Goal: Task Accomplishment & Management: Manage account settings

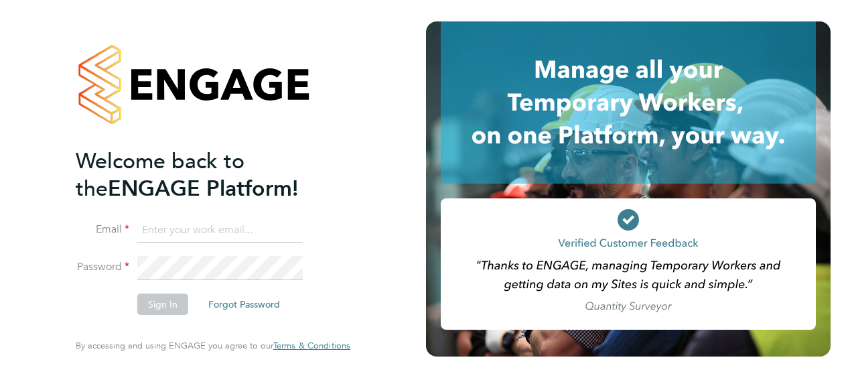
click at [168, 234] on input at bounding box center [219, 230] width 165 height 24
type input "paul.cronin@vistry.co.uk"
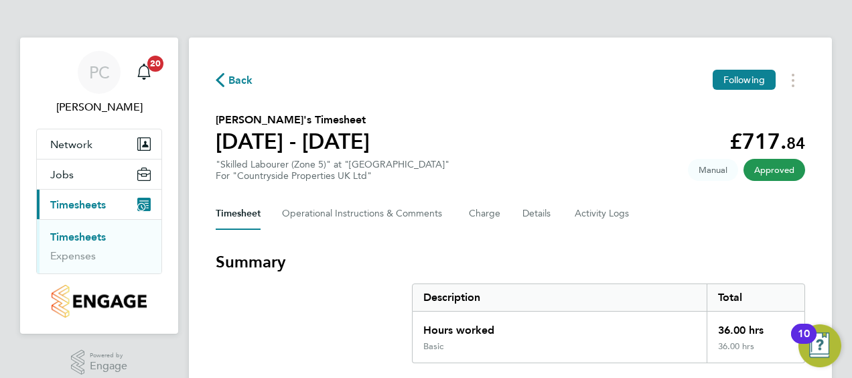
click at [59, 234] on link "Timesheets" at bounding box center [78, 236] width 56 height 13
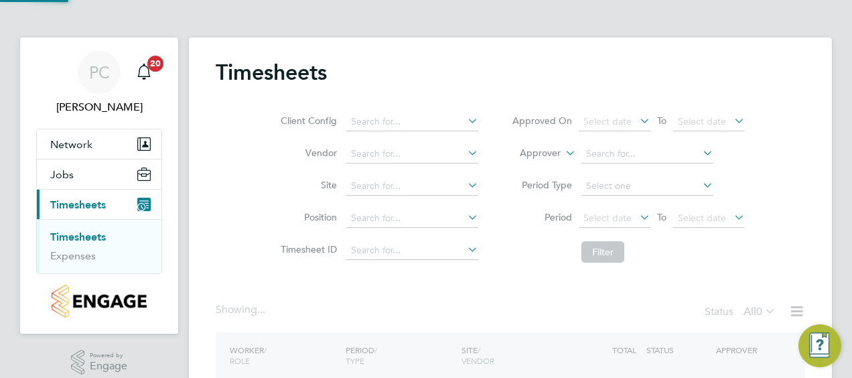
click at [849, 44] on div "PC [PERSON_NAME] Notifications 20 Applications: Network Team Members Sites Jobs…" at bounding box center [426, 244] width 852 height 489
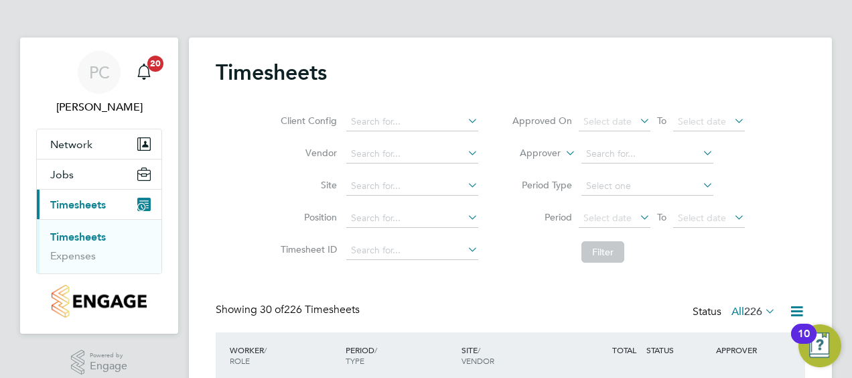
click at [789, 70] on div "Timesheets" at bounding box center [511, 79] width 590 height 40
click at [72, 235] on link "Timesheets" at bounding box center [78, 236] width 56 height 13
click at [793, 99] on div "Client Config Vendor Site Position Timesheet ID Approved On Select date To Sele…" at bounding box center [511, 184] width 590 height 170
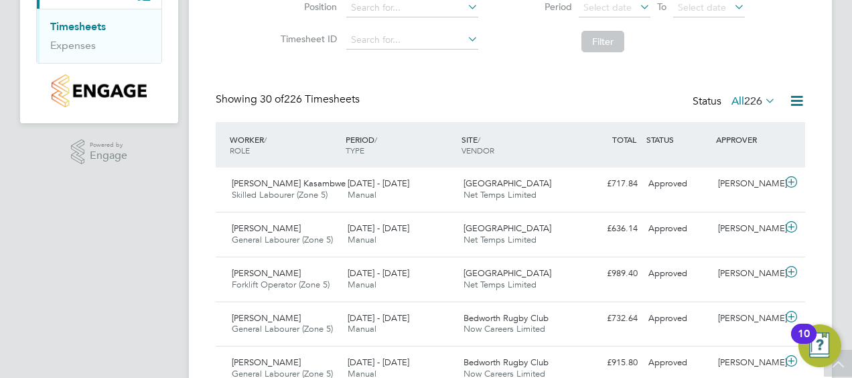
scroll to position [241, 0]
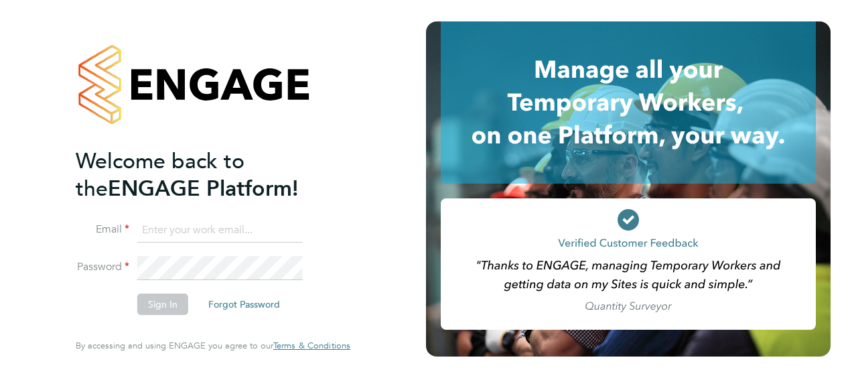
click at [185, 213] on ng-template "Welcome back to the ENGAGE Platform! Email Password Sign In Forgot Password" at bounding box center [206, 237] width 261 height 180
click at [188, 224] on input at bounding box center [219, 230] width 165 height 24
type input "paul.cronin@vistry.co.uk"
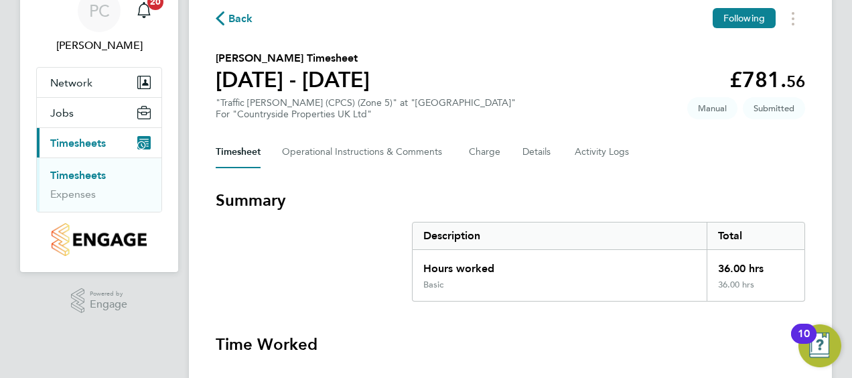
scroll to position [54, 0]
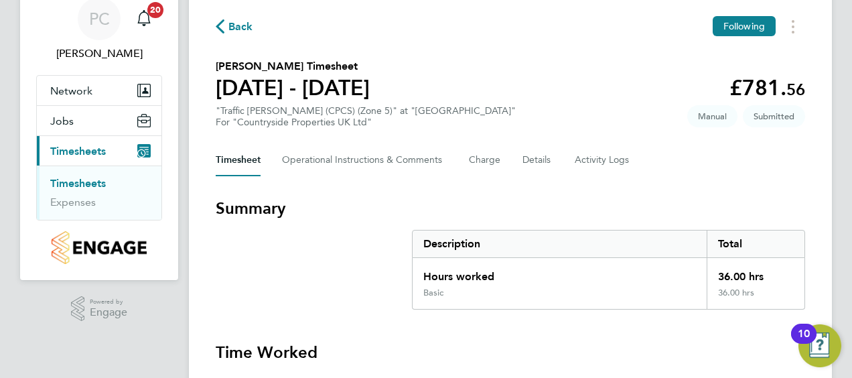
click at [91, 185] on link "Timesheets" at bounding box center [78, 183] width 56 height 13
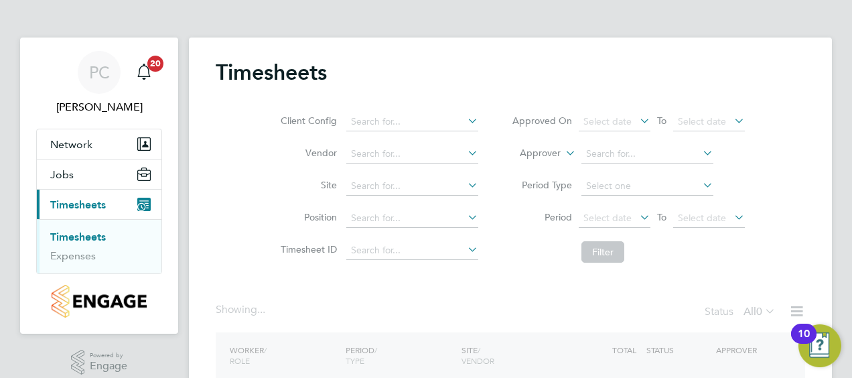
click at [444, 84] on div "Timesheets" at bounding box center [511, 79] width 590 height 40
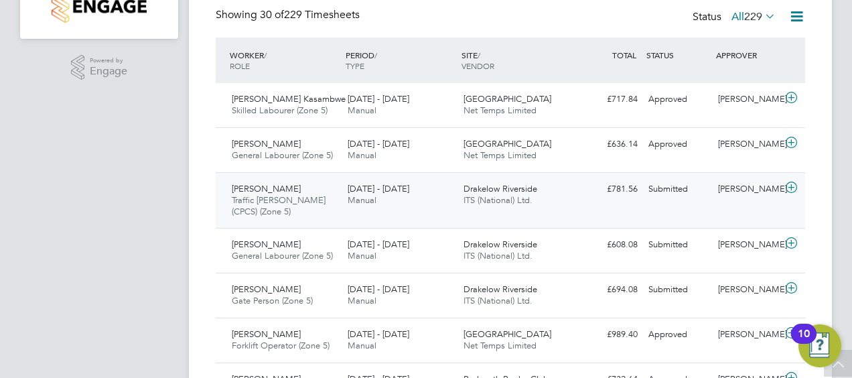
click at [794, 186] on icon at bounding box center [791, 187] width 17 height 11
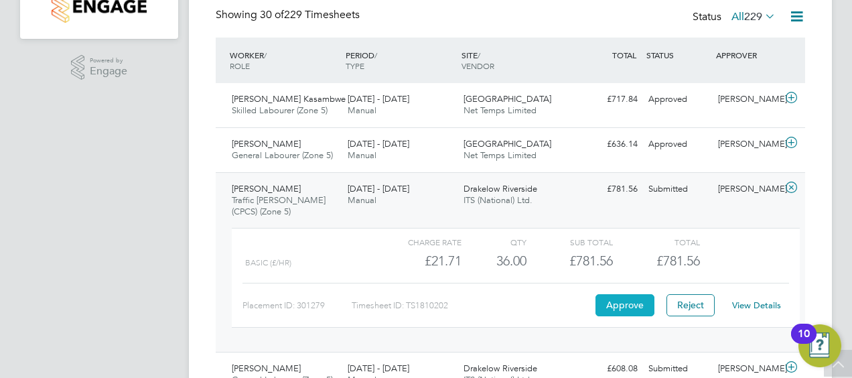
click at [623, 296] on button "Approve" at bounding box center [625, 304] width 59 height 21
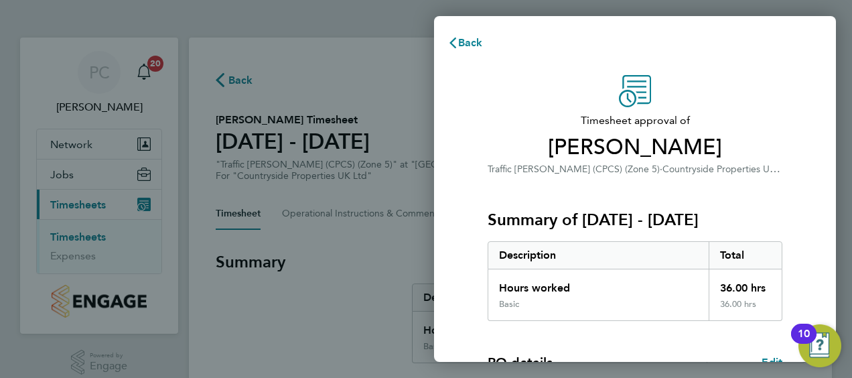
click at [788, 153] on div "Timesheet approval of Florin Istvan Traffic Marshall (CPCS) (Zone 5) · Countrys…" at bounding box center [635, 342] width 327 height 535
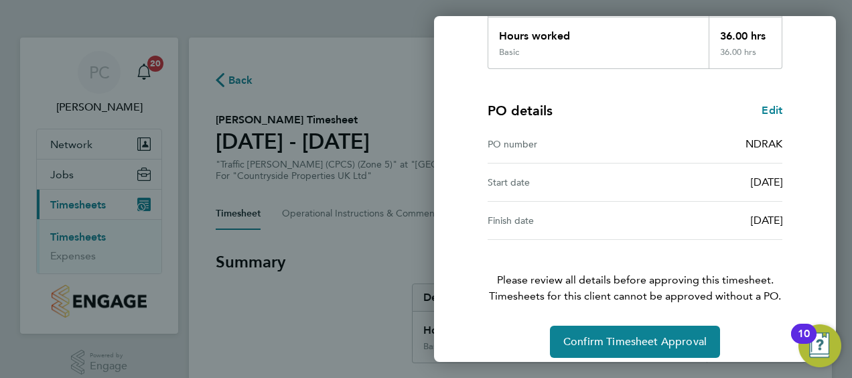
scroll to position [263, 0]
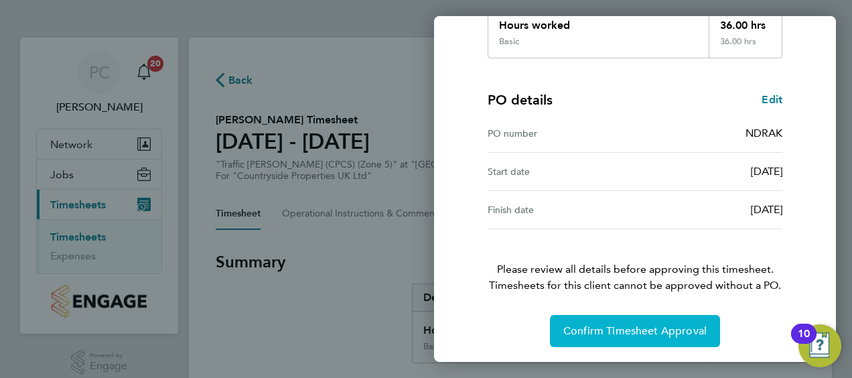
click at [666, 332] on span "Confirm Timesheet Approval" at bounding box center [634, 330] width 143 height 13
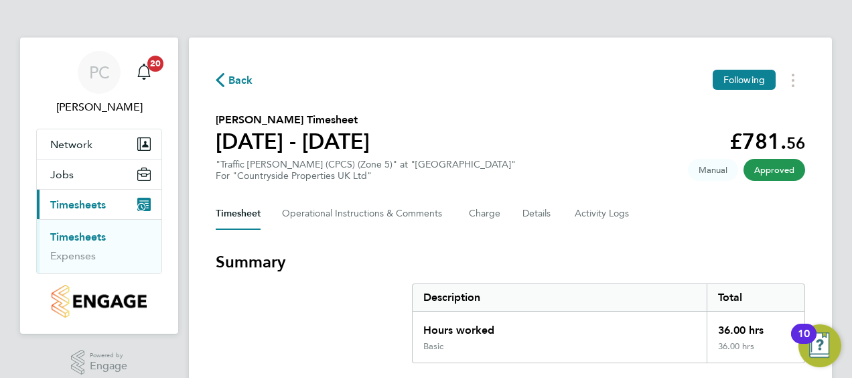
click at [423, 267] on h3 "Summary" at bounding box center [511, 261] width 590 height 21
click at [87, 234] on link "Timesheets" at bounding box center [78, 236] width 56 height 13
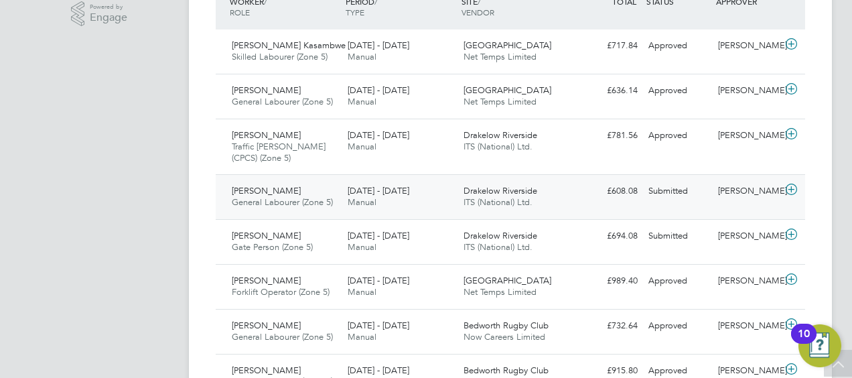
click at [793, 188] on icon at bounding box center [791, 189] width 17 height 11
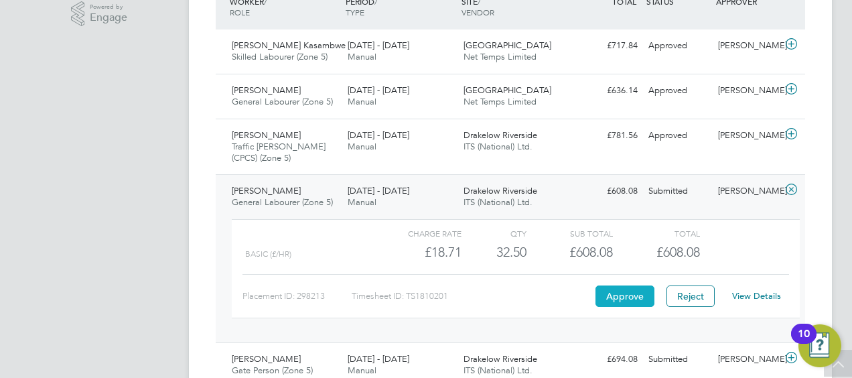
click at [633, 289] on button "Approve" at bounding box center [625, 295] width 59 height 21
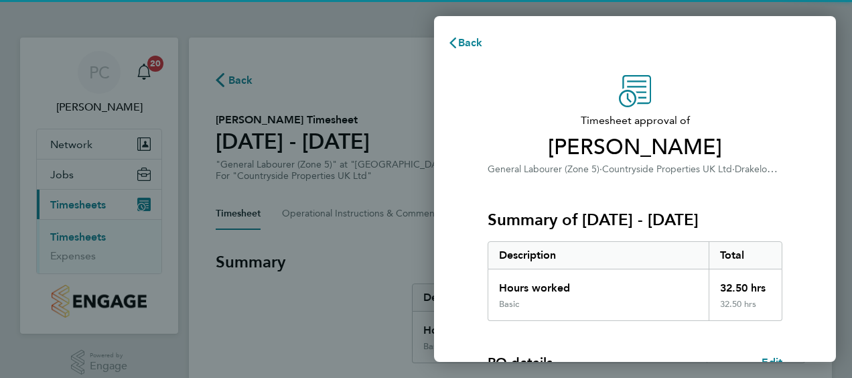
click at [704, 101] on div "Timesheet approval of [PERSON_NAME] General Labourer (Zone 5) · Countryside Pro…" at bounding box center [635, 126] width 295 height 102
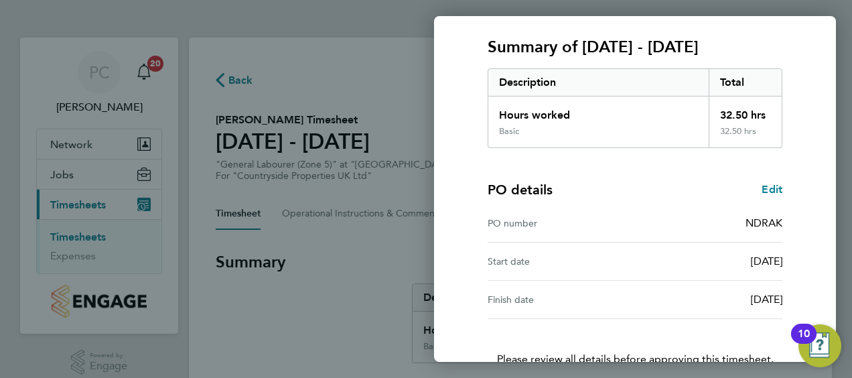
scroll to position [263, 0]
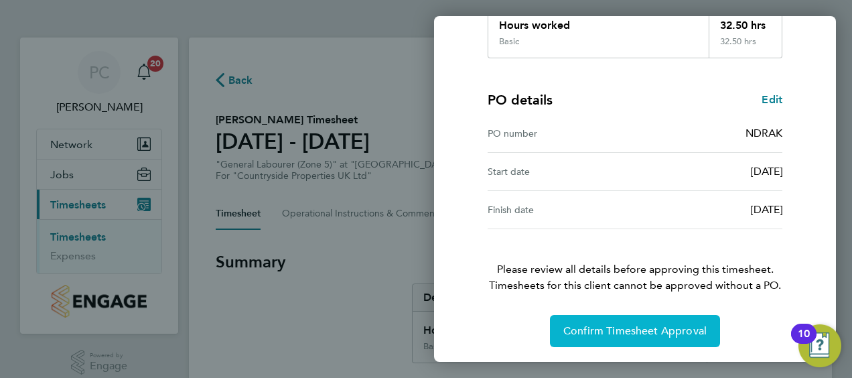
click at [567, 324] on span "Confirm Timesheet Approval" at bounding box center [634, 330] width 143 height 13
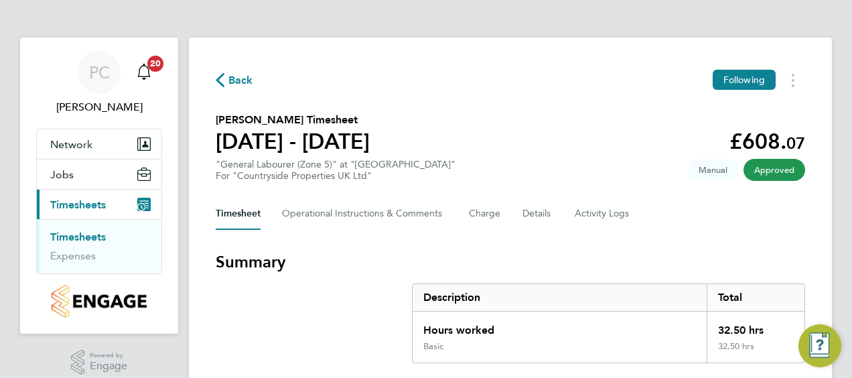
click at [623, 140] on section "[PERSON_NAME] Timesheet [DATE] - [DATE] £608. 07 "General Labourer (Zone 5)" at…" at bounding box center [511, 147] width 590 height 70
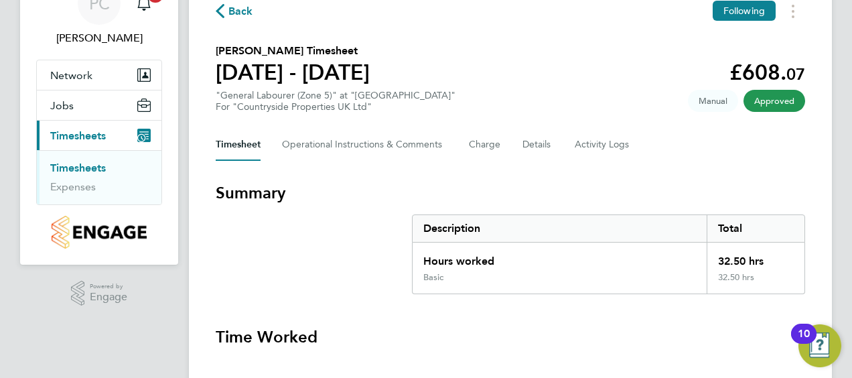
scroll to position [54, 0]
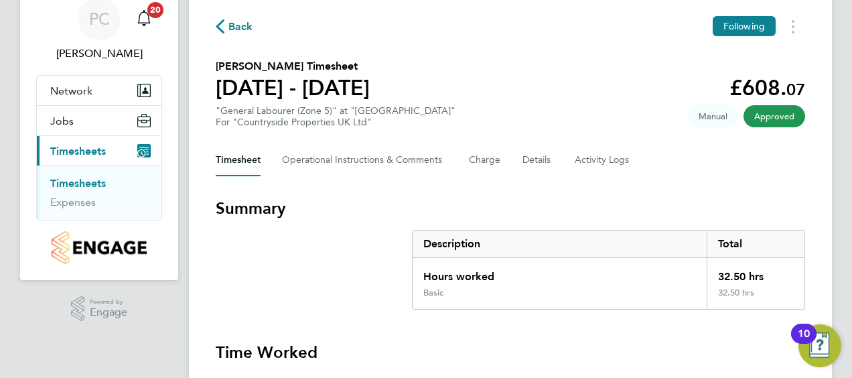
click at [88, 180] on link "Timesheets" at bounding box center [78, 183] width 56 height 13
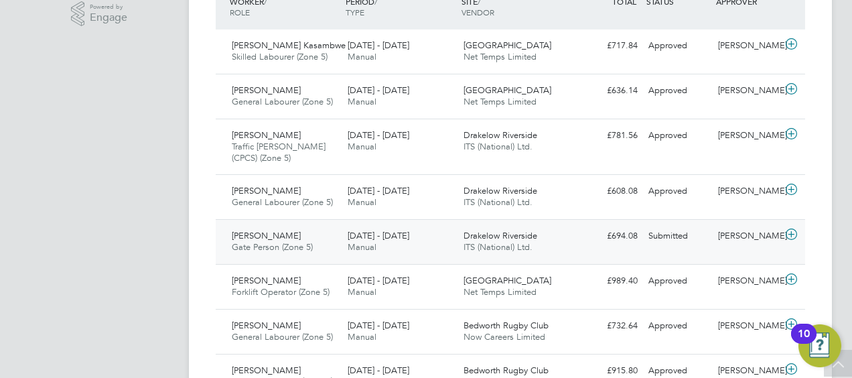
click at [793, 234] on icon at bounding box center [791, 234] width 17 height 11
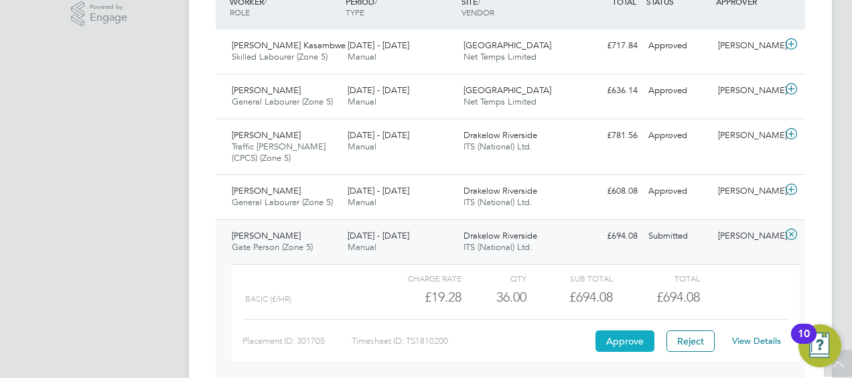
click at [602, 330] on button "Approve" at bounding box center [625, 340] width 59 height 21
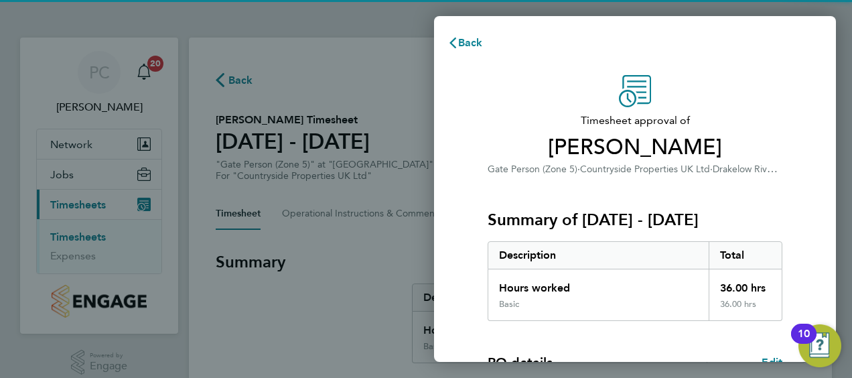
click at [428, 159] on div "Back Timesheet approval of [PERSON_NAME] Gate Person (Zone 5) · Countryside Pro…" at bounding box center [426, 189] width 852 height 378
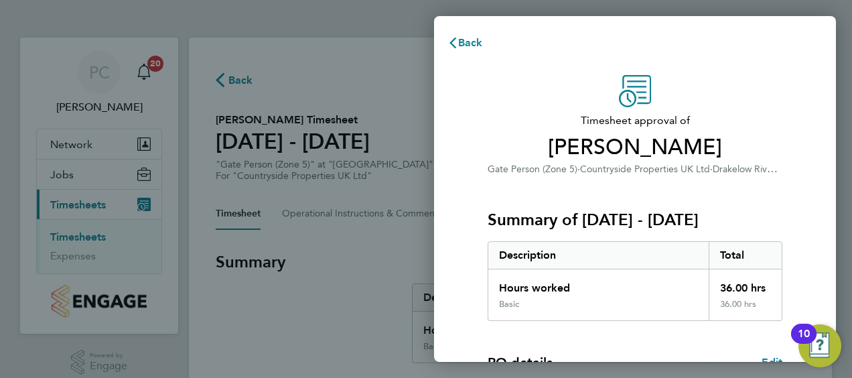
click at [490, 139] on span "[PERSON_NAME]" at bounding box center [635, 147] width 295 height 27
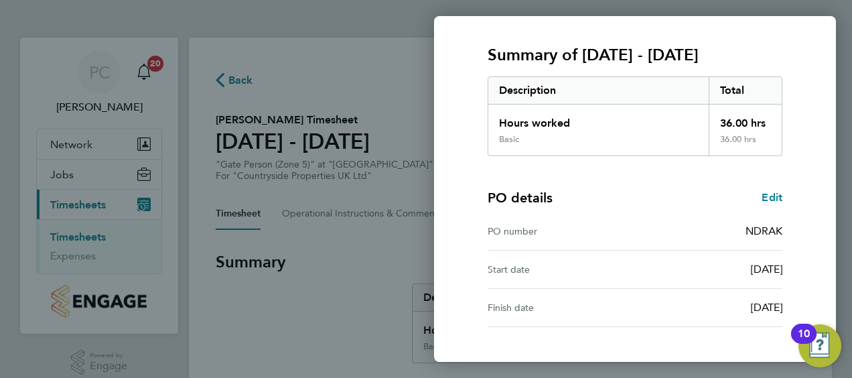
scroll to position [263, 0]
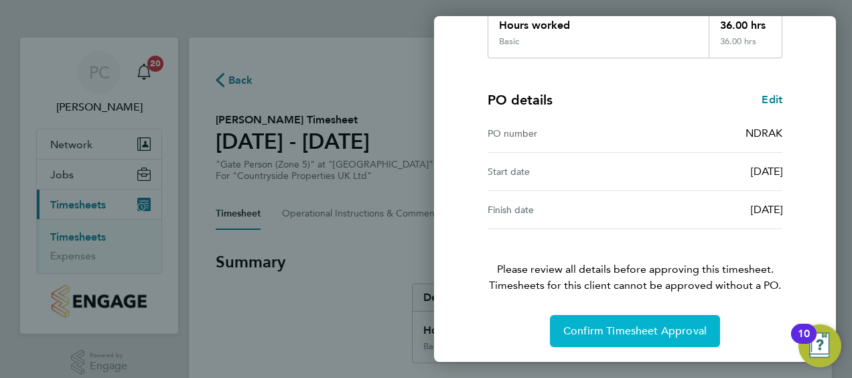
click at [574, 328] on span "Confirm Timesheet Approval" at bounding box center [634, 330] width 143 height 13
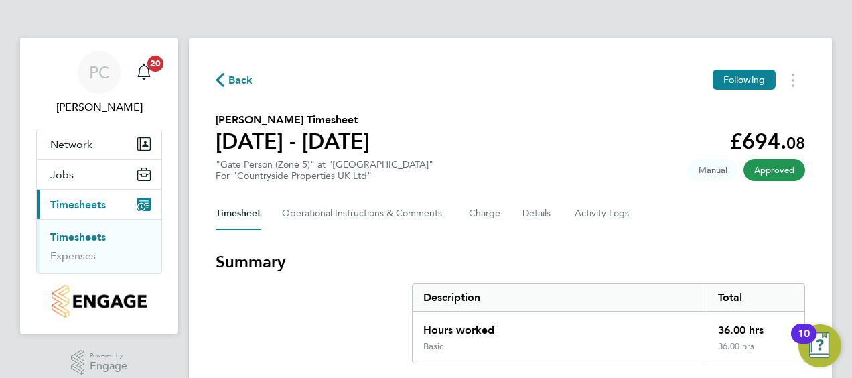
click at [98, 232] on link "Timesheets" at bounding box center [78, 236] width 56 height 13
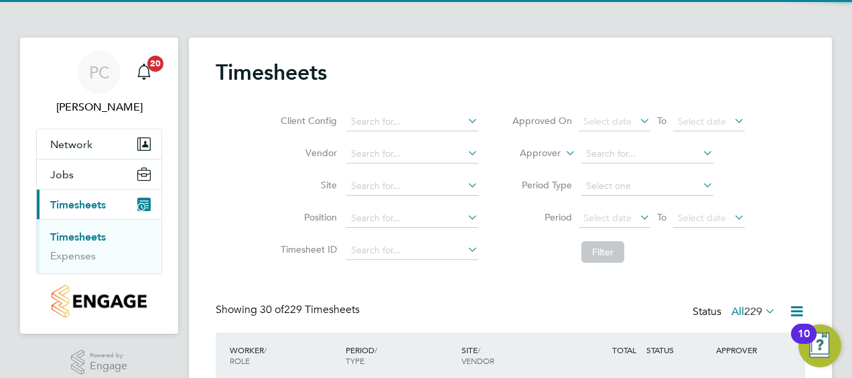
click at [480, 75] on div "Timesheets" at bounding box center [511, 79] width 590 height 40
